Goal: Task Accomplishment & Management: Complete application form

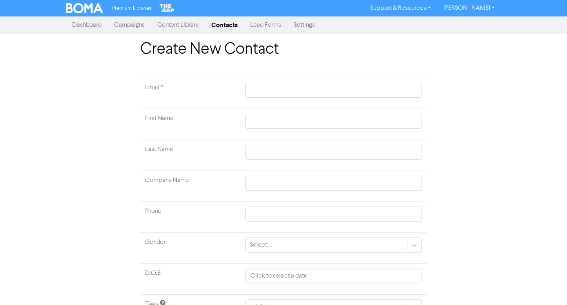
click at [272, 98] on td at bounding box center [334, 93] width 186 height 31
click at [273, 90] on input "text" at bounding box center [333, 90] width 176 height 15
paste input "Gallichan"
type input "Gallichan"
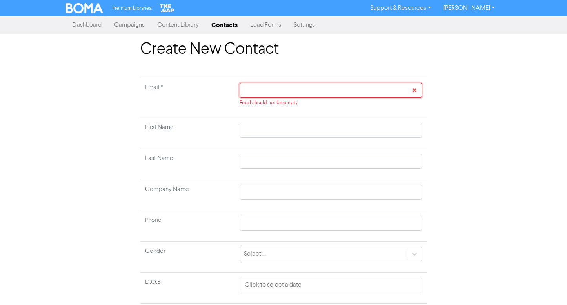
paste input "[EMAIL_ADDRESS][DOMAIN_NAME]"
type input "[EMAIL_ADDRESS][DOMAIN_NAME]"
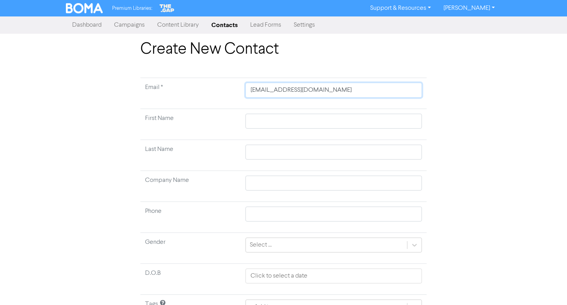
type input "[EMAIL_ADDRESS][DOMAIN_NAME]"
click at [251, 126] on input "text" at bounding box center [333, 121] width 176 height 15
type input "M"
type input "Ma"
type input "Mat"
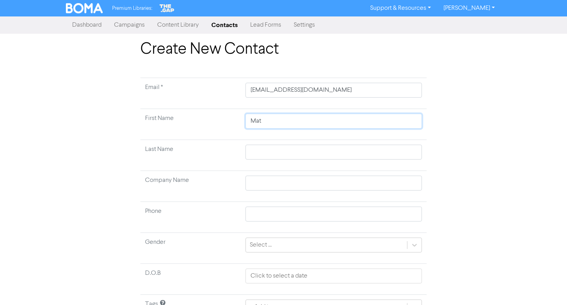
type input "Math"
type input "Mathr"
type input "[PERSON_NAME]"
type input "Mathr"
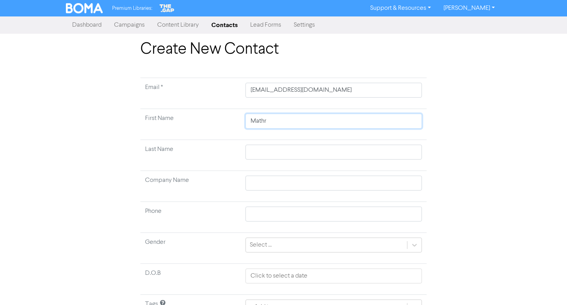
type input "Mathrw"
type input "Mathr"
type input "Math"
type input "Mathe"
type input "[PERSON_NAME]"
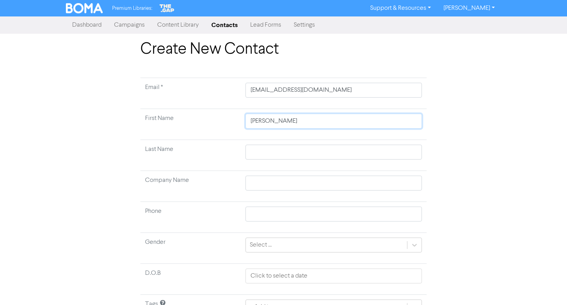
type input "[PERSON_NAME]"
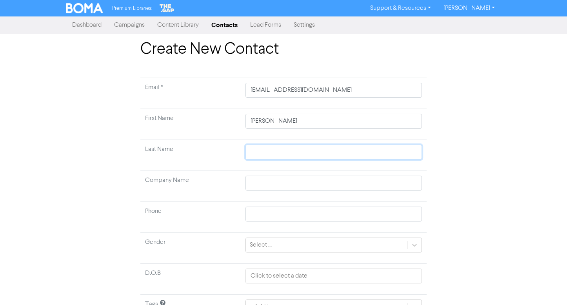
drag, startPoint x: 297, startPoint y: 147, endPoint x: 303, endPoint y: 135, distance: 13.3
click at [297, 147] on input "text" at bounding box center [333, 152] width 176 height 15
type input "G"
type input "Ga"
type input "Gal"
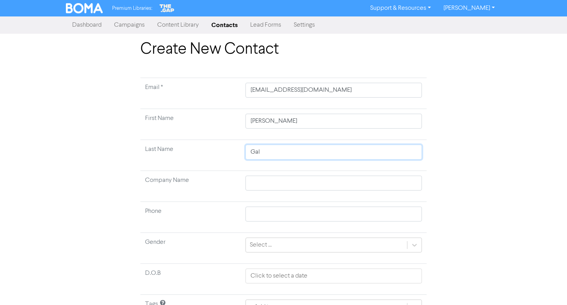
type input "Gall"
type input "[PERSON_NAME]"
type input "Gallic"
type input "Gallich"
type input "Gallicha"
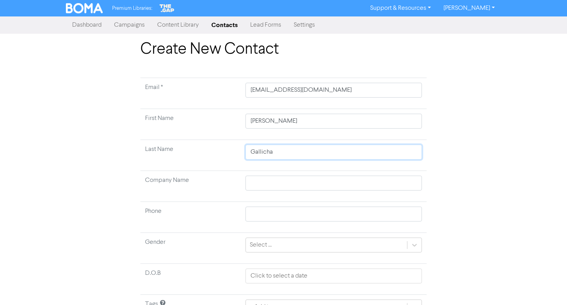
type input "Gallichan"
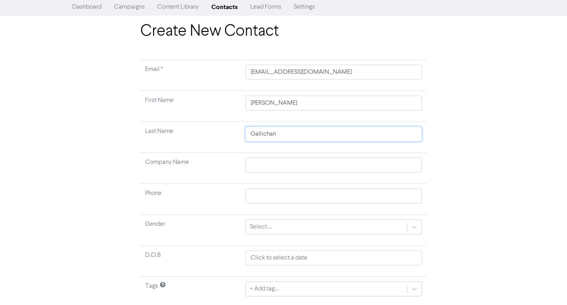
scroll to position [43, 0]
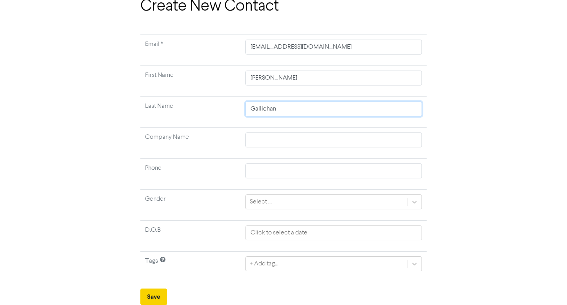
type input "Gallichan"
click at [158, 293] on button "Save" at bounding box center [153, 297] width 27 height 16
